Goal: Task Accomplishment & Management: Use online tool/utility

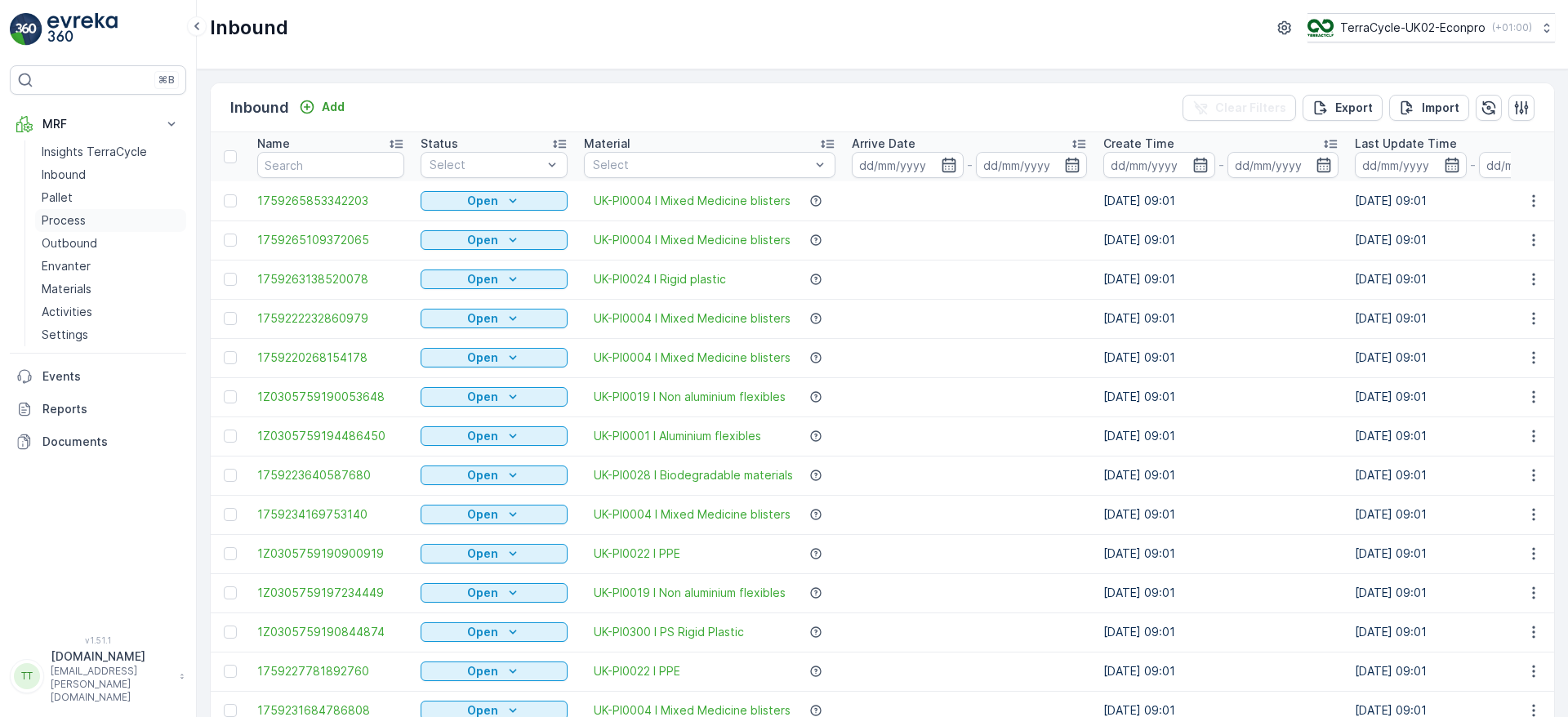
click at [62, 226] on p "Process" at bounding box center [63, 220] width 44 height 16
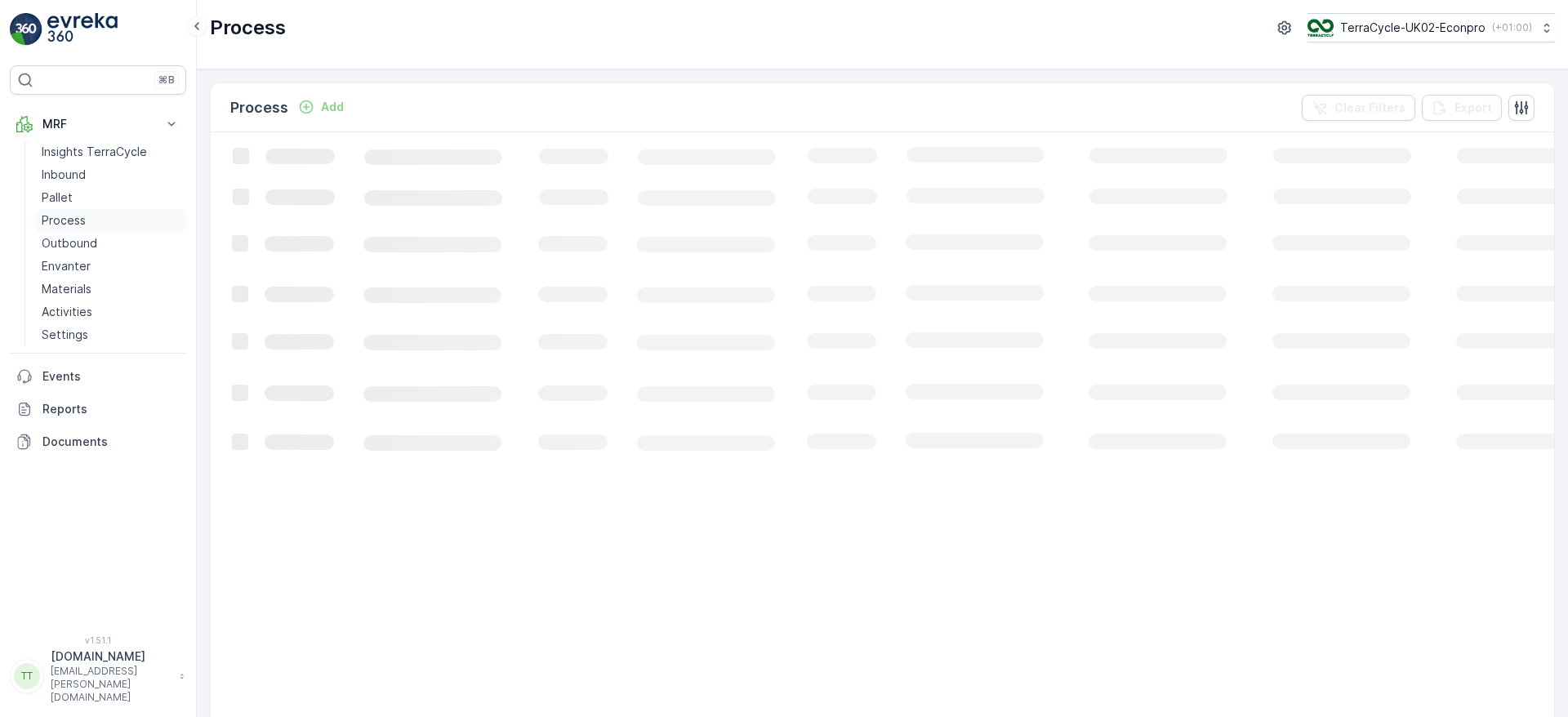
click at [66, 211] on link "Process" at bounding box center [110, 220] width 151 height 23
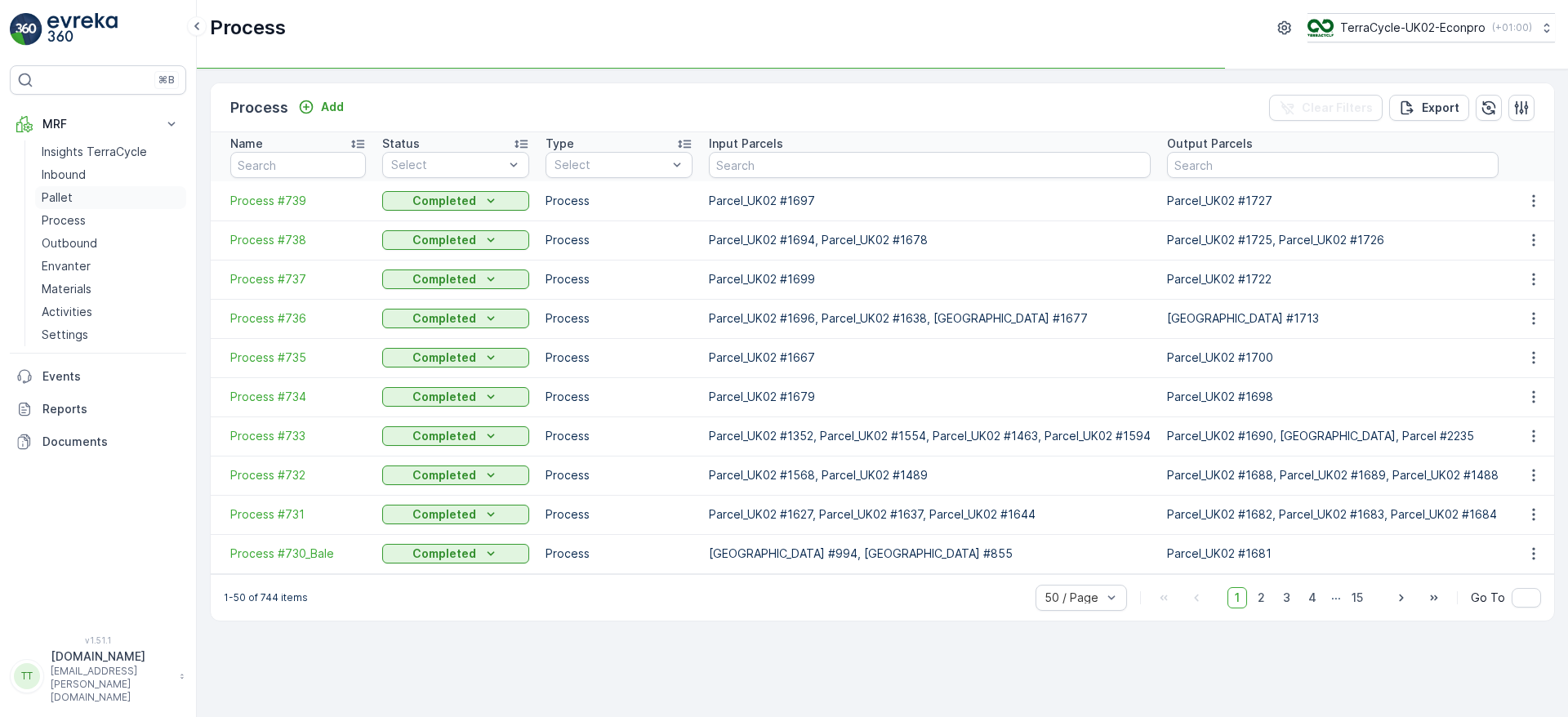
click at [71, 197] on p "Pallet" at bounding box center [56, 197] width 31 height 16
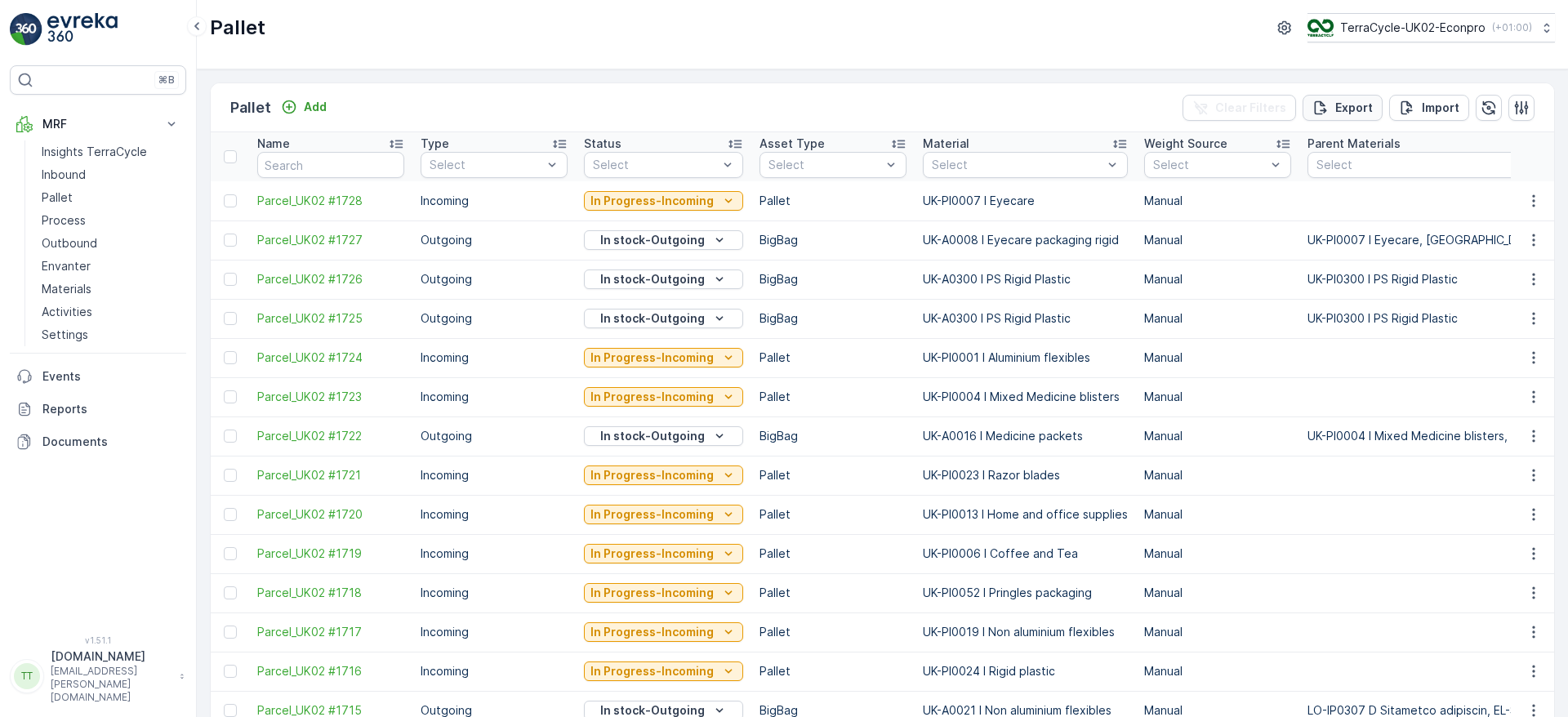
click at [1324, 107] on icon "Export" at bounding box center [1320, 107] width 16 height 16
click at [1340, 94] on span "reports" at bounding box center [1422, 99] width 221 height 17
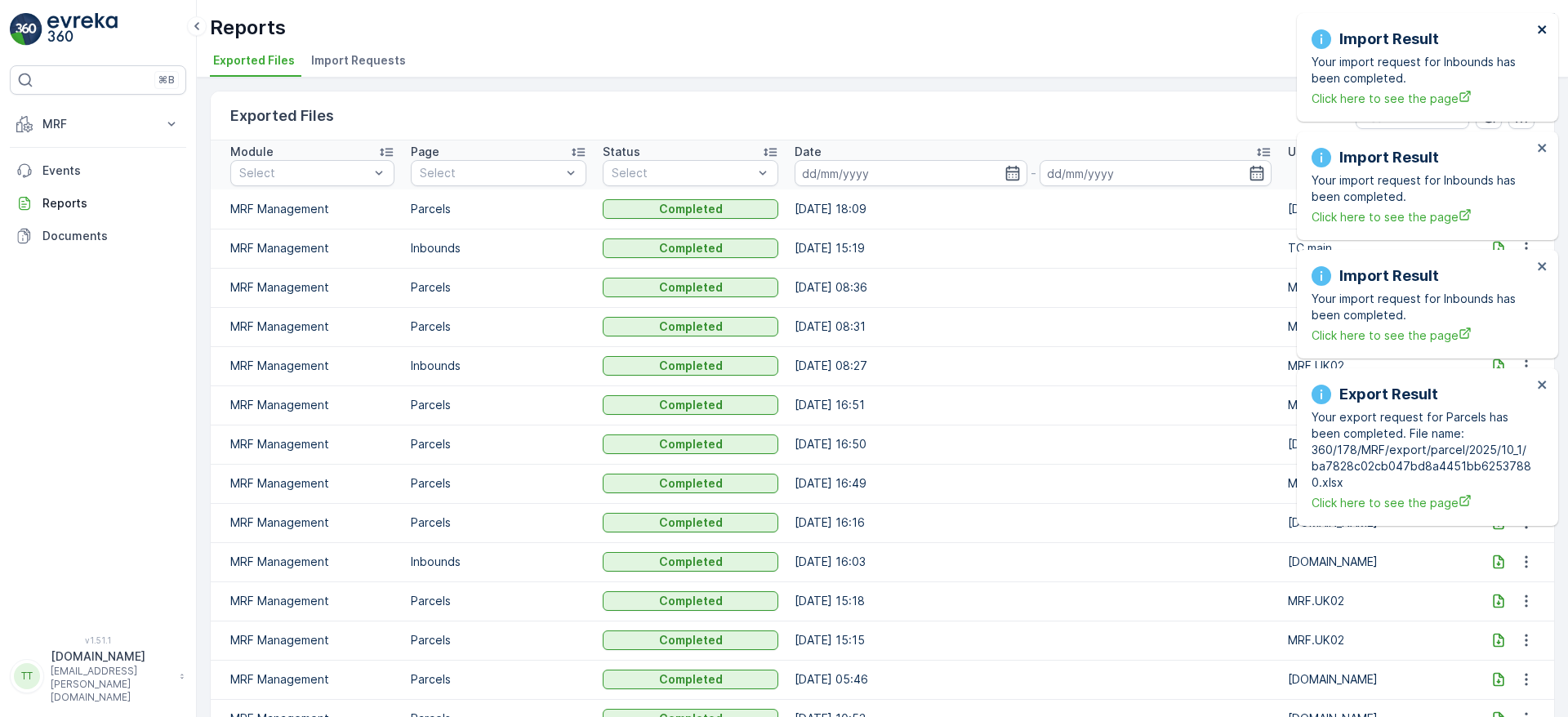
click at [1545, 28] on icon "close" at bounding box center [1543, 29] width 11 height 13
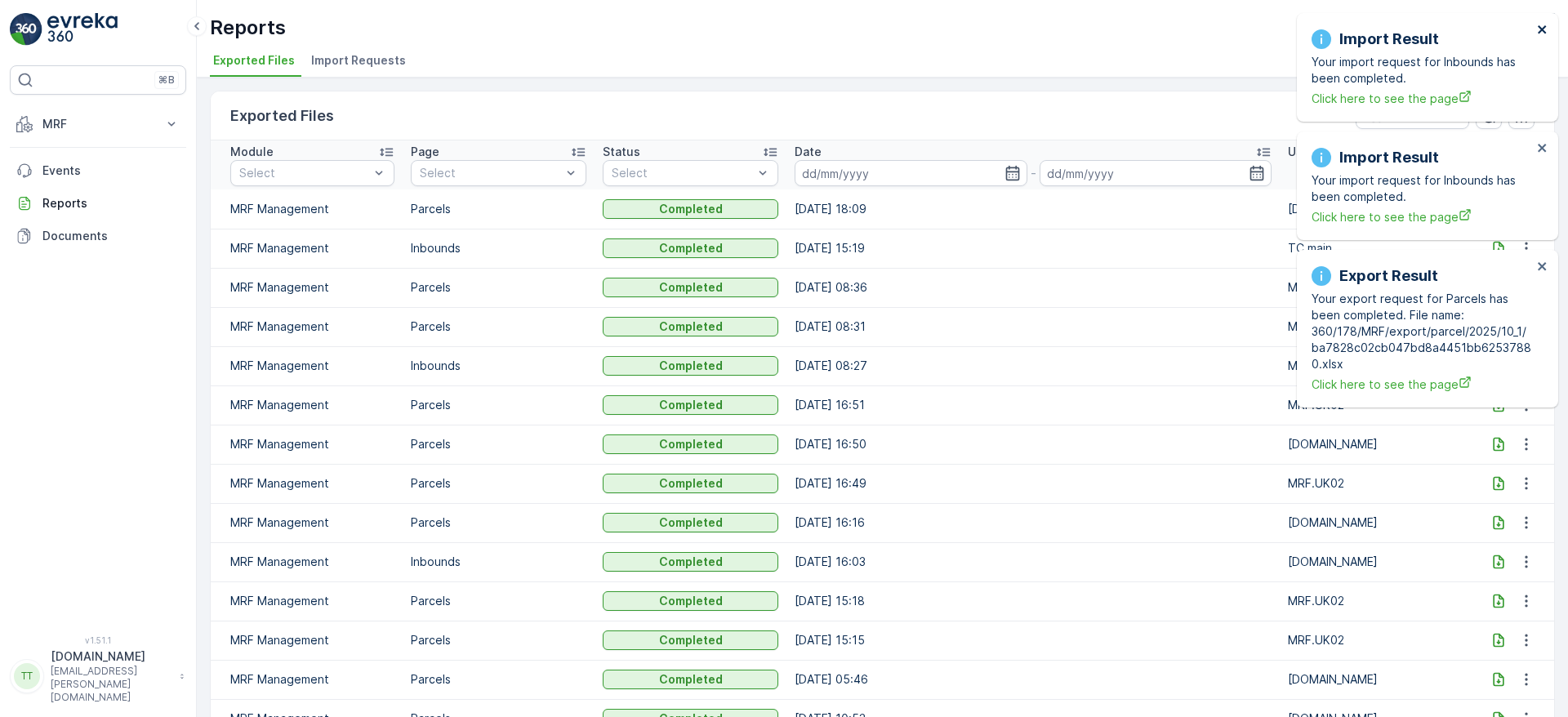
click at [1542, 32] on icon "close" at bounding box center [1543, 29] width 11 height 13
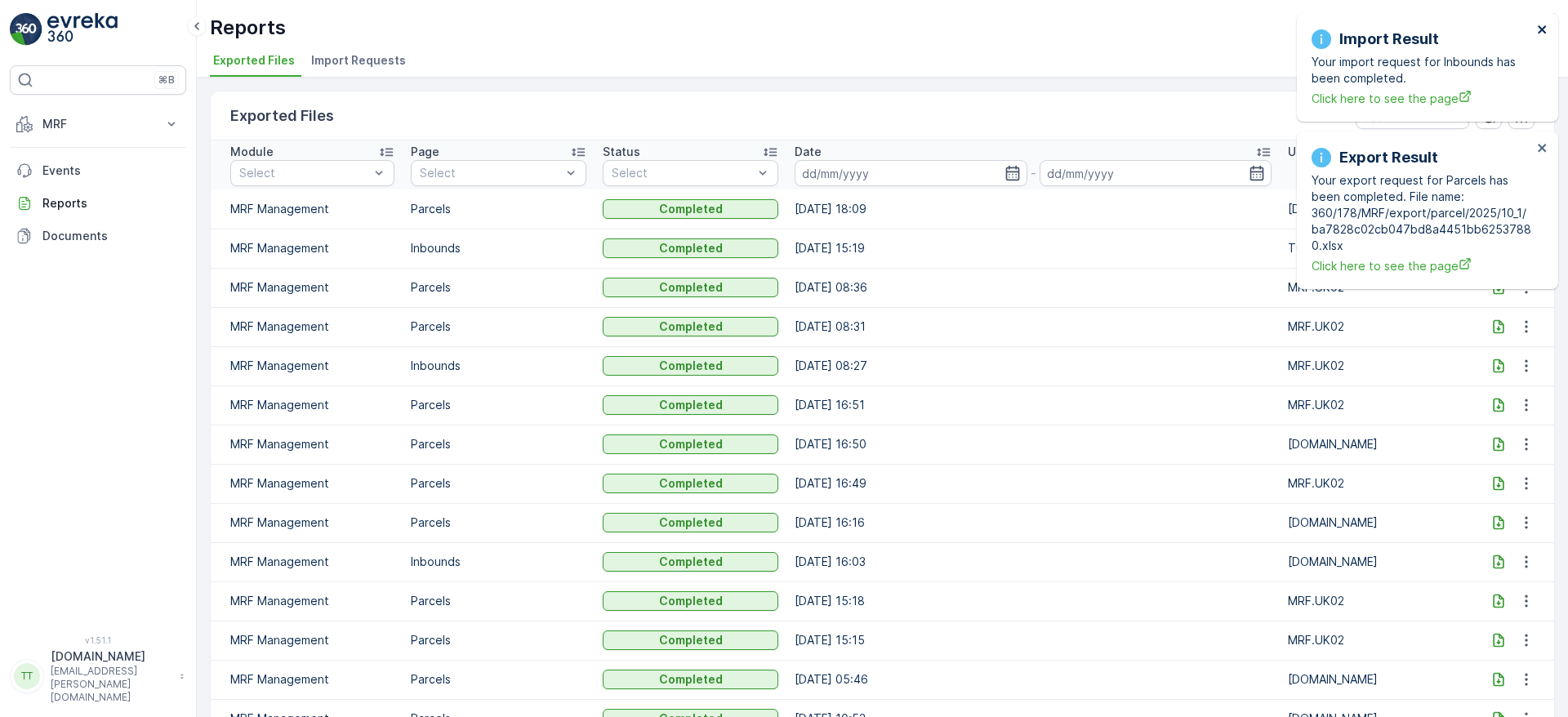
click at [1543, 30] on icon "close" at bounding box center [1542, 29] width 8 height 8
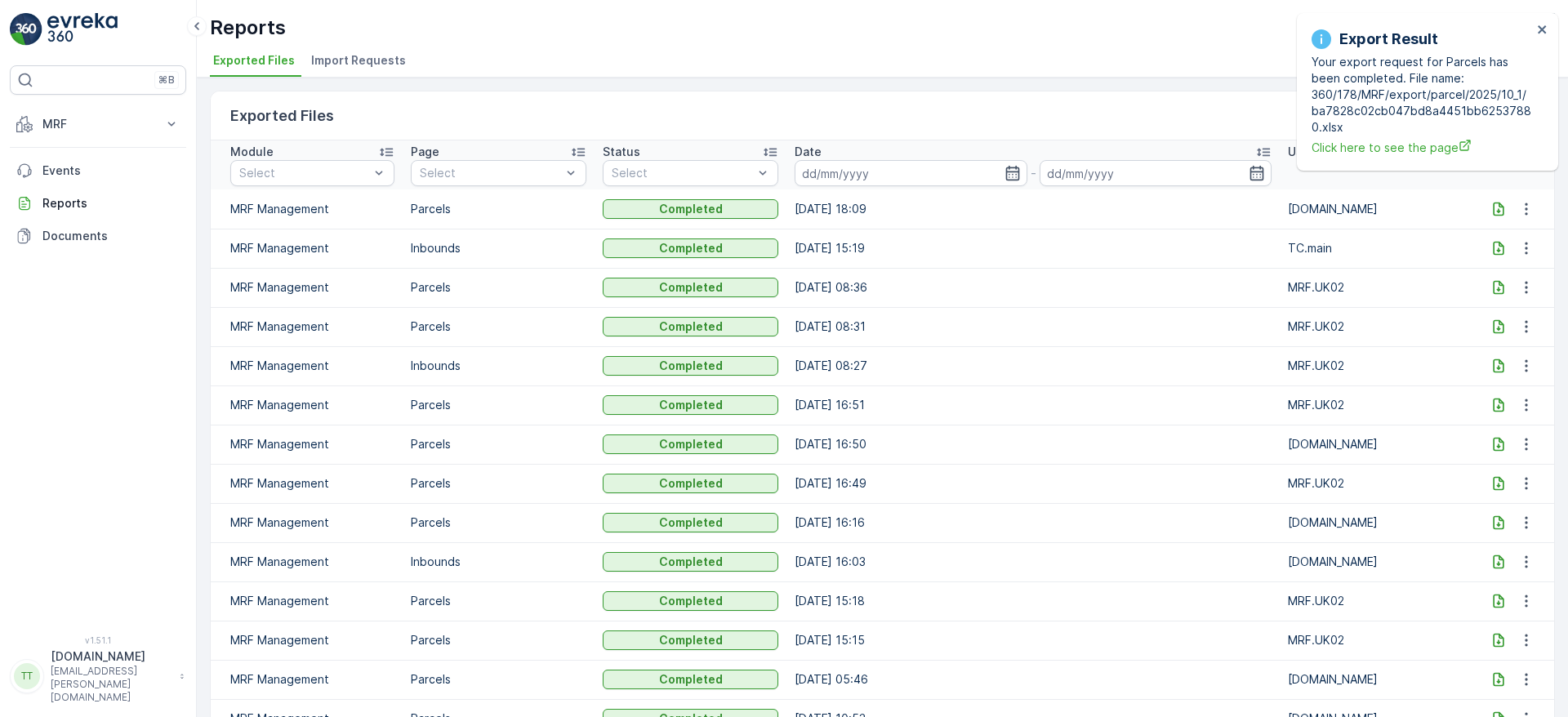
click at [1537, 32] on div "Export Result Your export request for Parcels has been completed. File name: 36…" at bounding box center [1421, 91] width 230 height 138
click at [1541, 31] on icon "close" at bounding box center [1542, 29] width 8 height 8
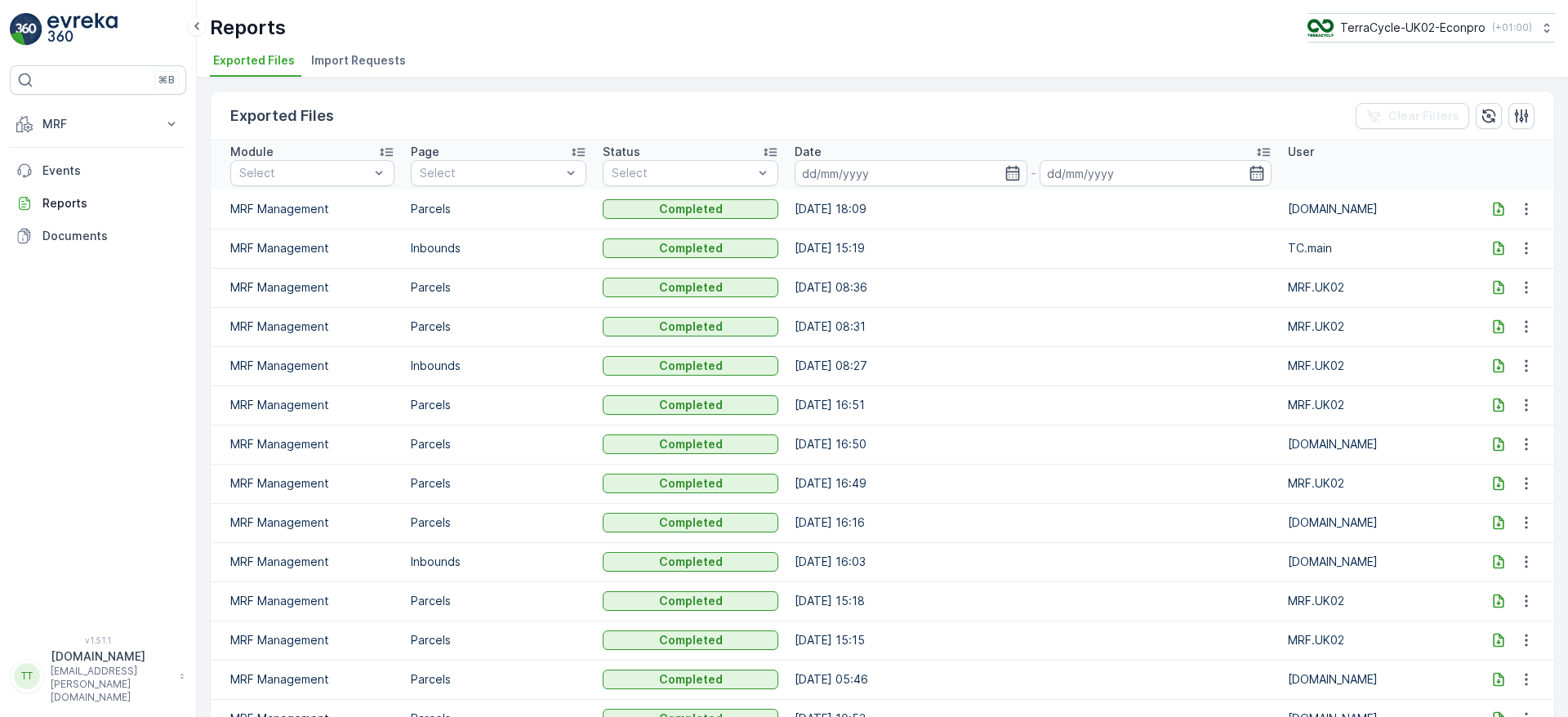
click at [1495, 212] on icon at bounding box center [1498, 209] width 10 height 14
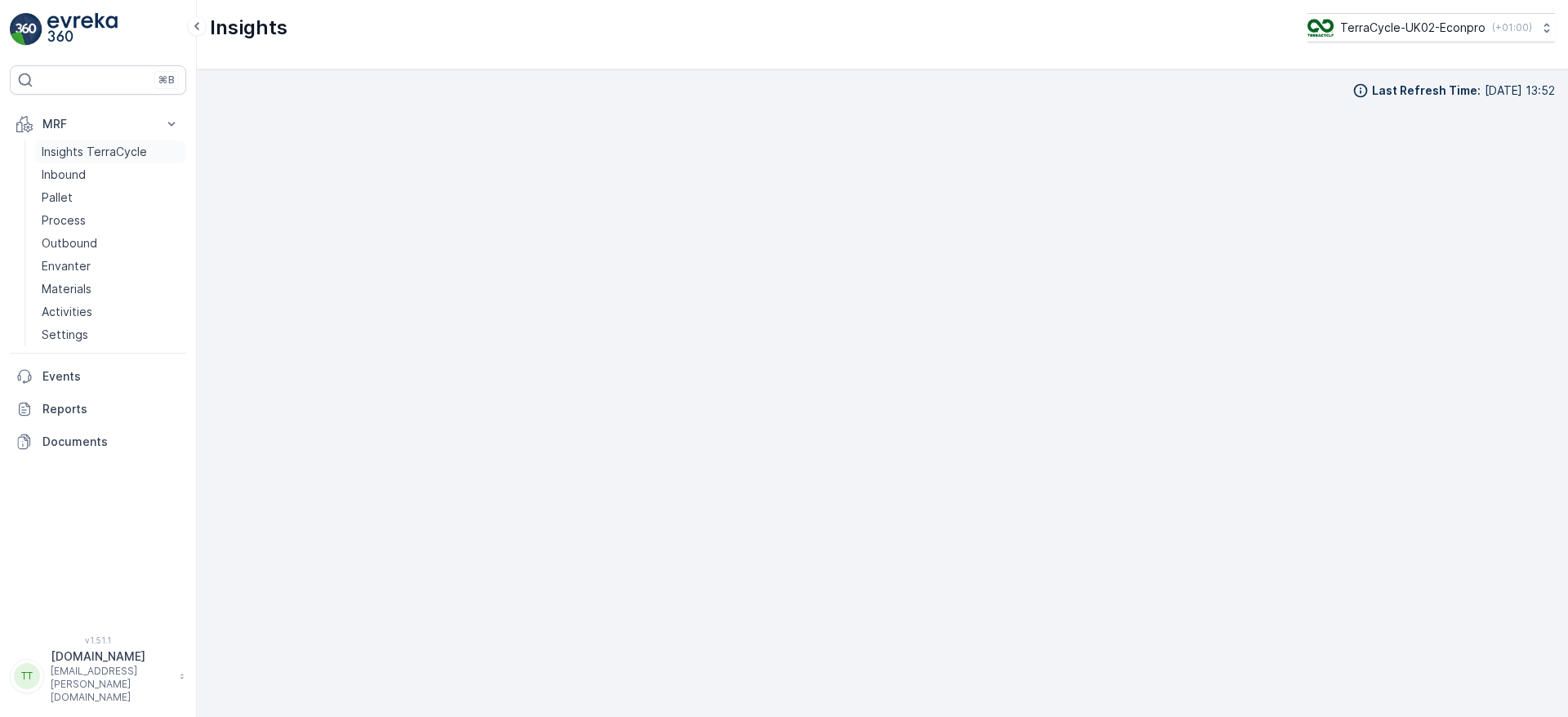
click at [88, 148] on p "Insights TerraCycle" at bounding box center [94, 151] width 105 height 16
click at [66, 156] on p "Insights TerraCycle" at bounding box center [94, 151] width 105 height 16
click at [171, 124] on icon at bounding box center [171, 123] width 16 height 16
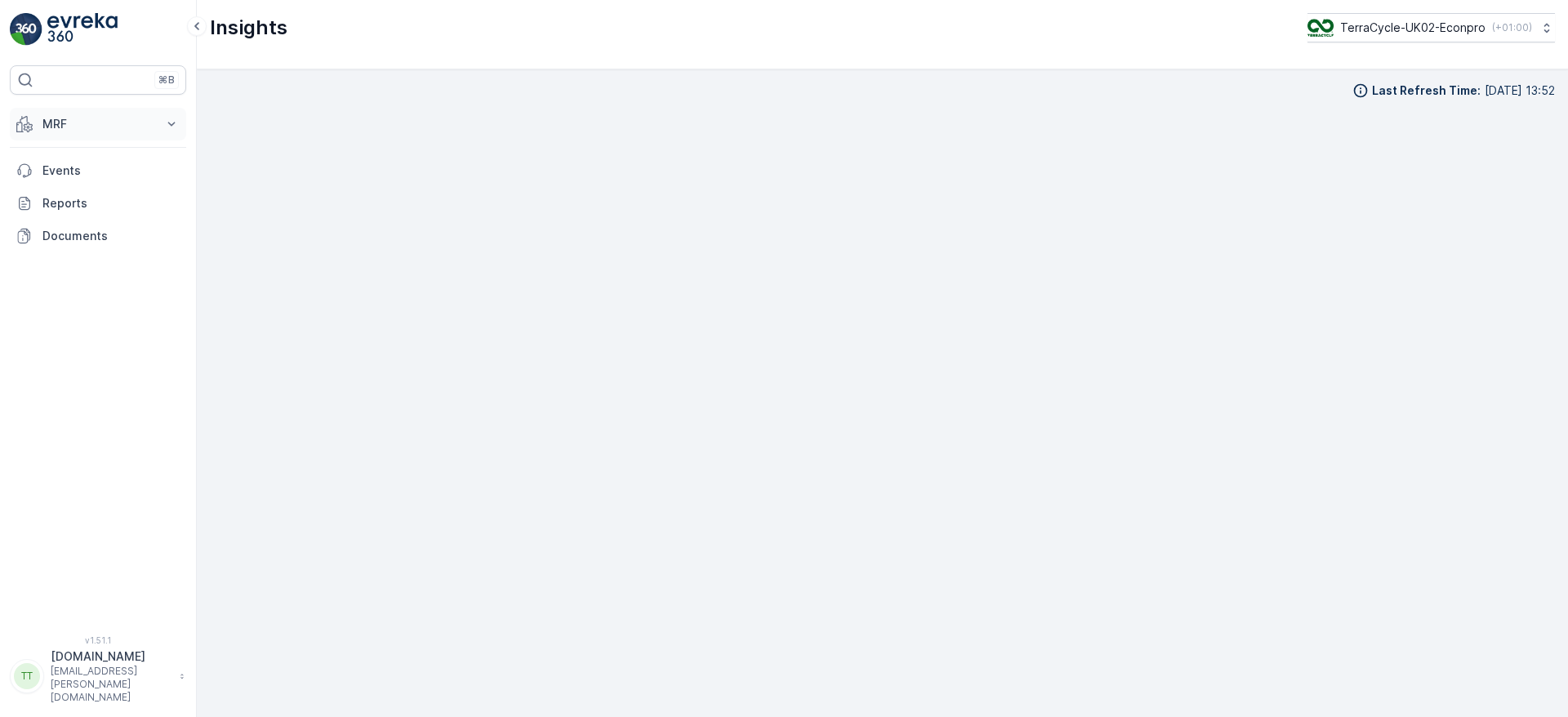
click at [90, 135] on button "MRF" at bounding box center [98, 124] width 177 height 33
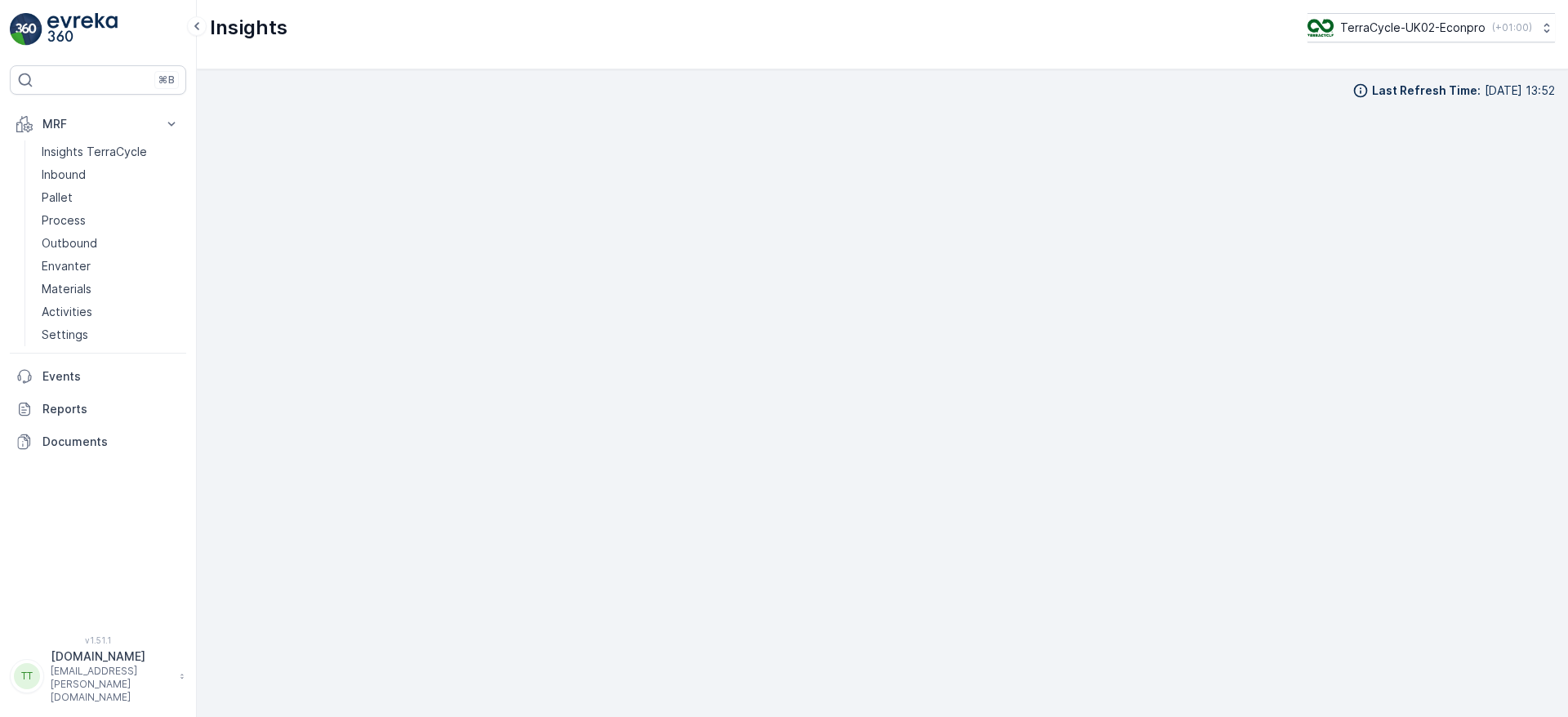
scroll to position [19, 0]
